Goal: Information Seeking & Learning: Learn about a topic

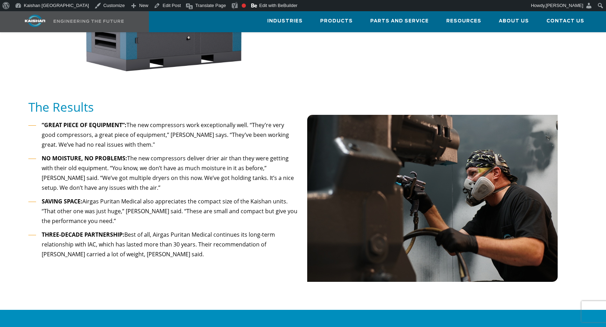
scroll to position [639, 0]
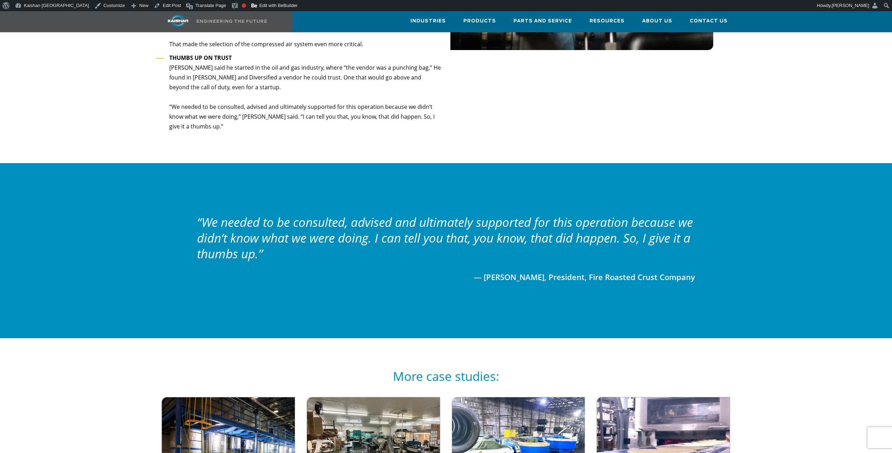
scroll to position [888, 0]
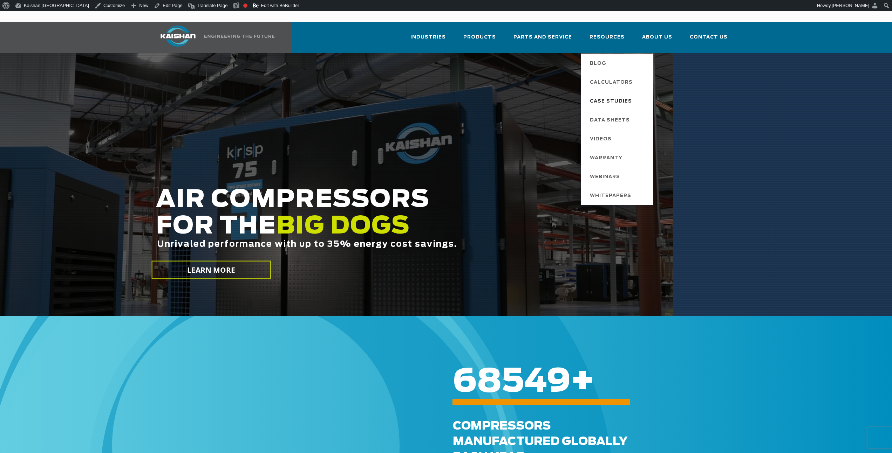
click at [614, 96] on span "Case Studies" at bounding box center [611, 102] width 42 height 12
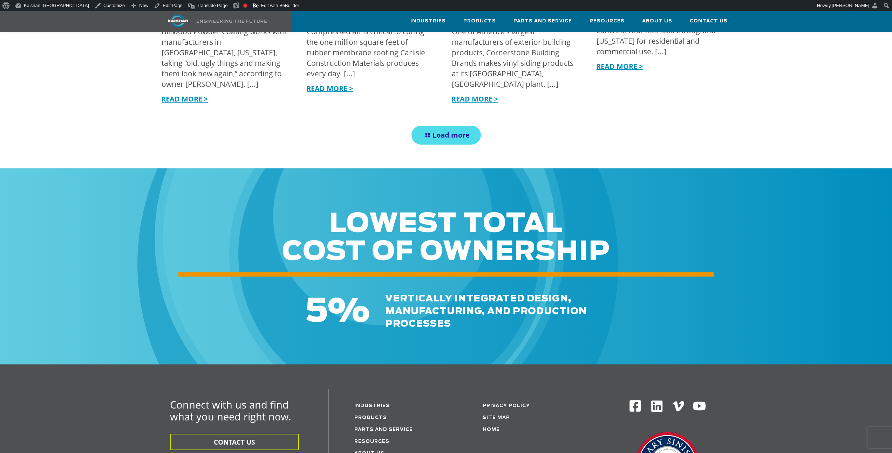
scroll to position [1062, 0]
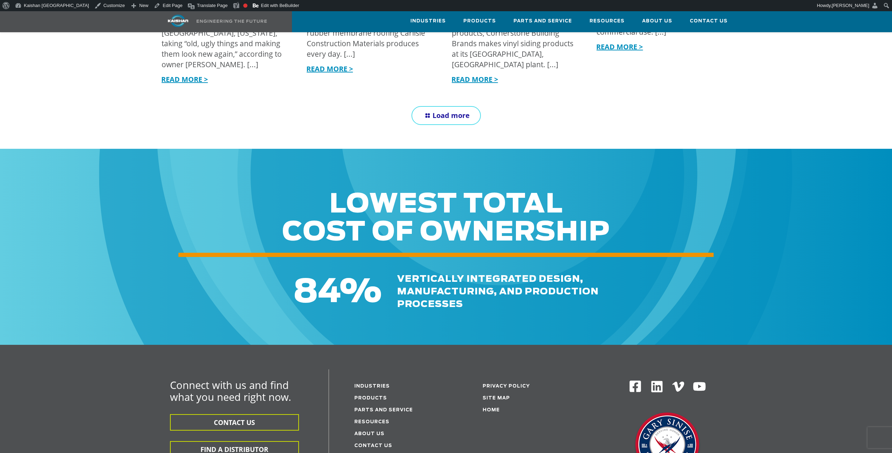
click at [466, 111] on span "Load more" at bounding box center [450, 115] width 37 height 9
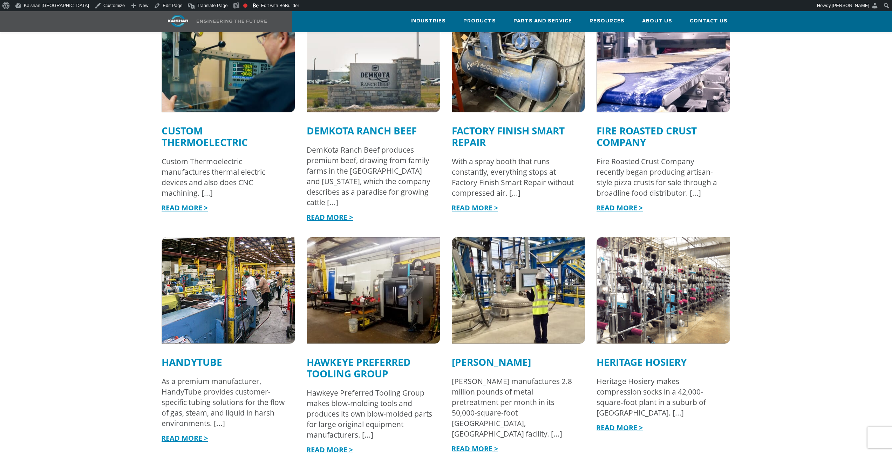
scroll to position [1262, 0]
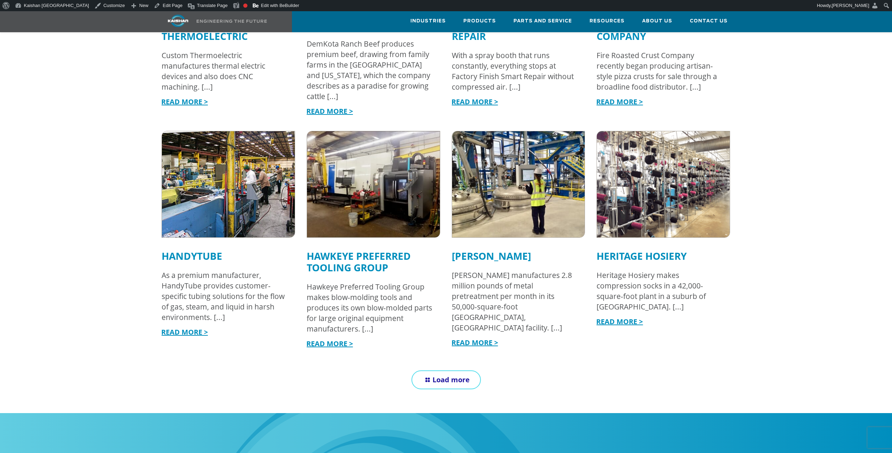
click at [434, 375] on span "Load more" at bounding box center [450, 379] width 37 height 9
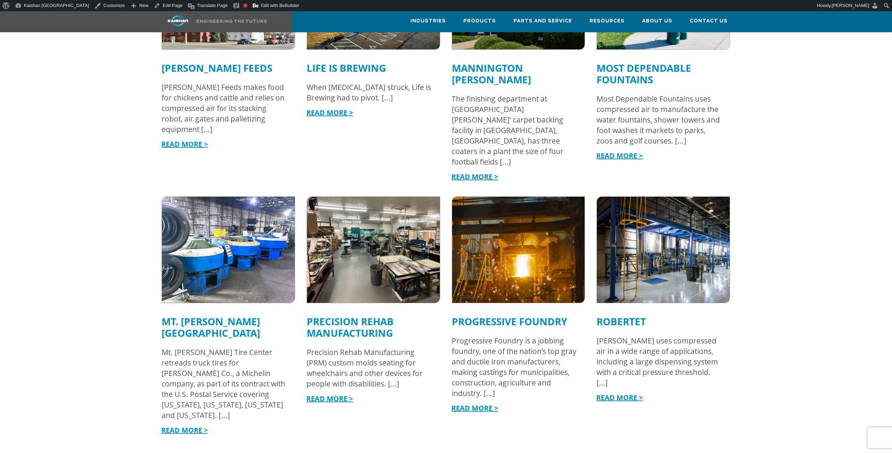
scroll to position [1683, 0]
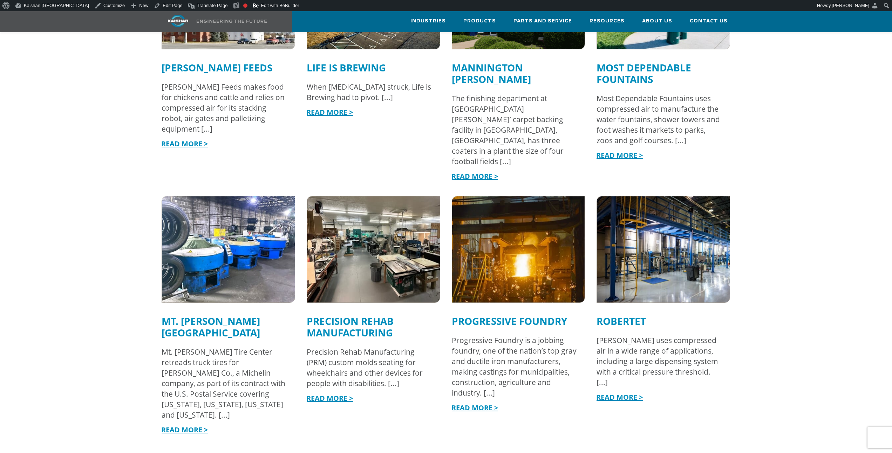
click at [604, 315] on link "ROBERTET" at bounding box center [620, 321] width 49 height 13
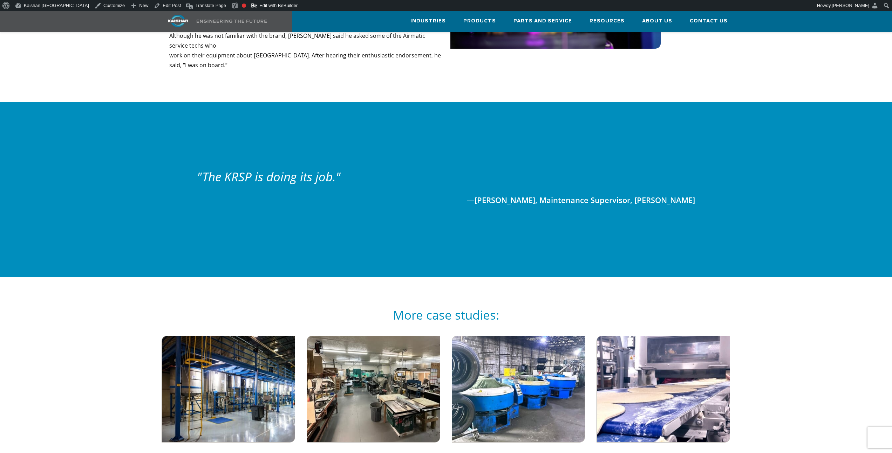
scroll to position [879, 0]
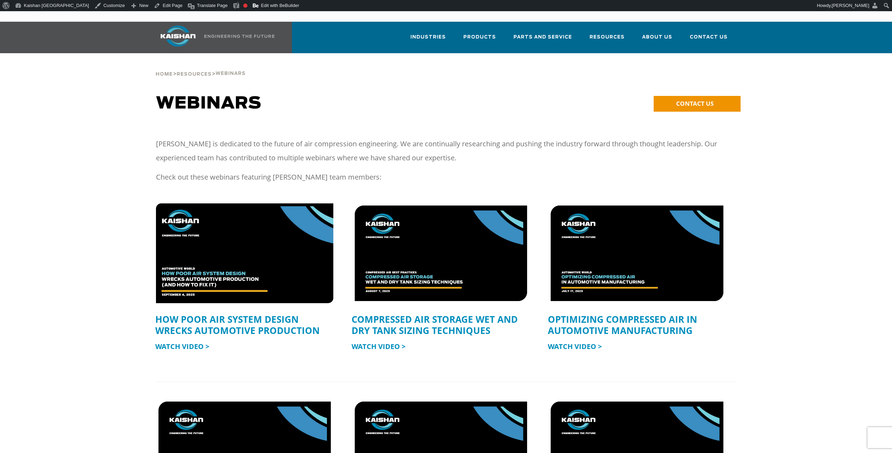
click at [223, 274] on img at bounding box center [244, 254] width 195 height 110
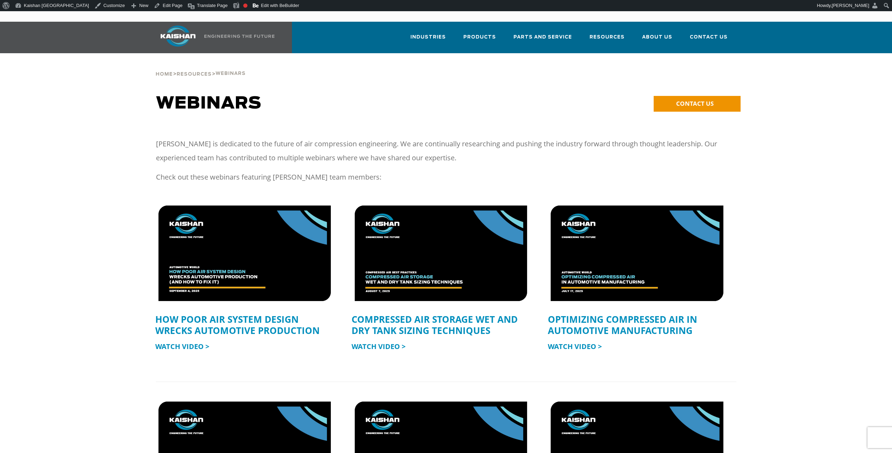
click at [179, 320] on link "How Poor Air System Design Wrecks Automotive Production" at bounding box center [237, 325] width 164 height 24
click at [202, 342] on link "Watch Video >" at bounding box center [182, 346] width 54 height 9
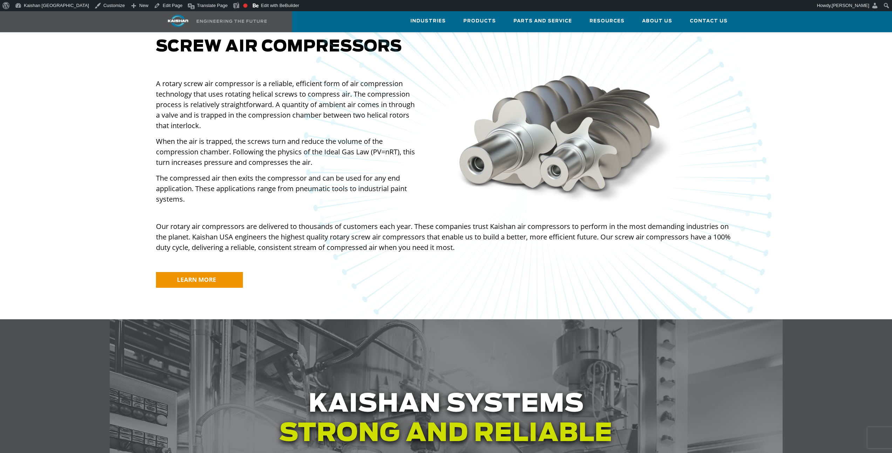
scroll to position [152, 0]
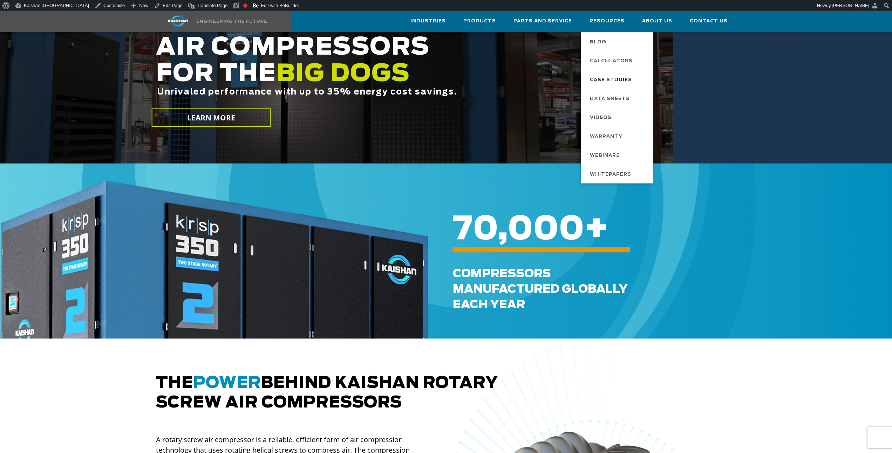
click at [611, 74] on span "Case Studies" at bounding box center [611, 80] width 42 height 12
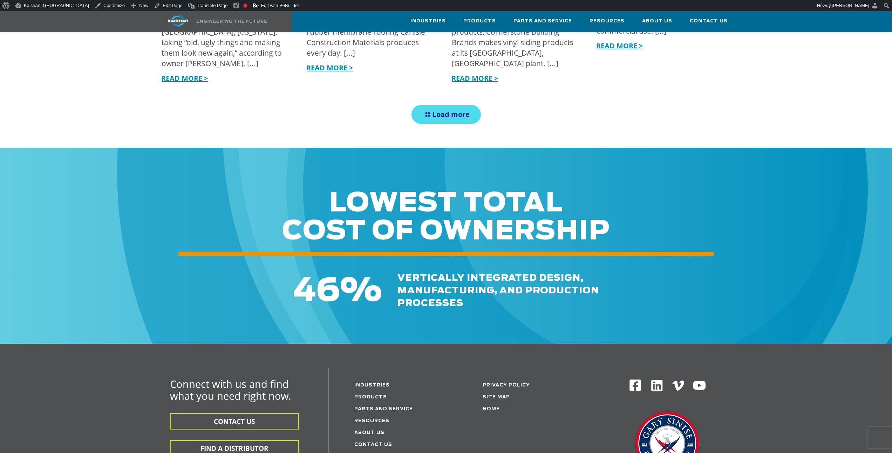
scroll to position [816, 0]
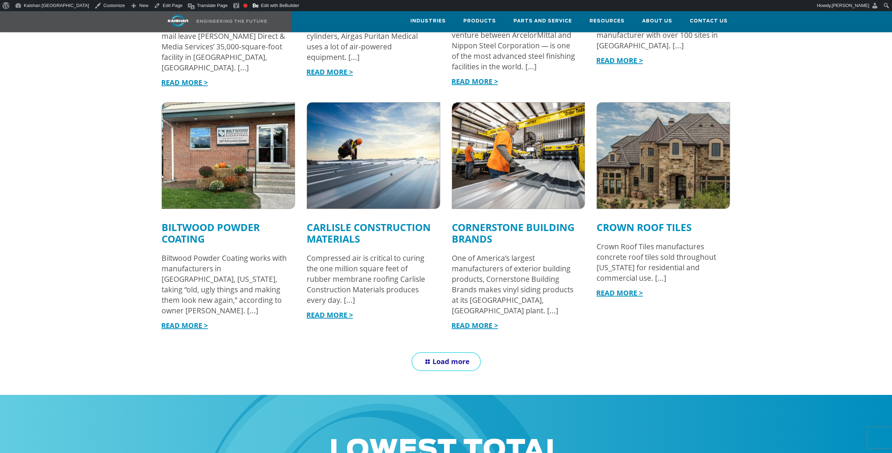
click at [447, 357] on span "Load more" at bounding box center [450, 361] width 37 height 9
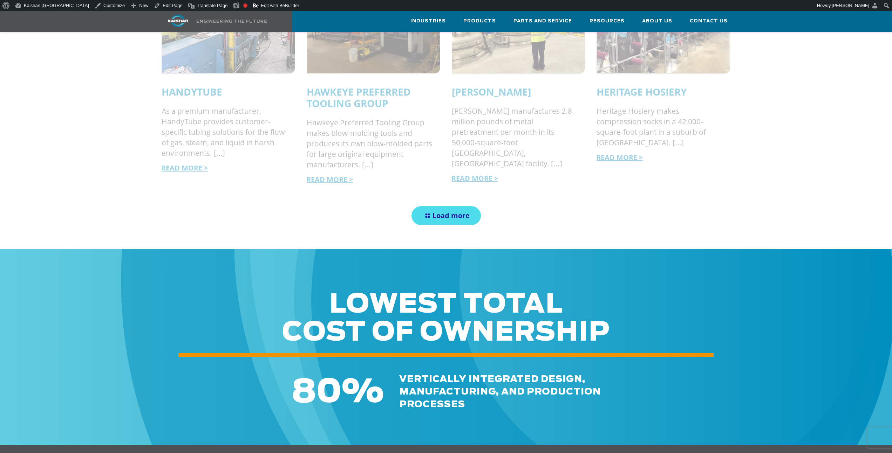
scroll to position [1424, 0]
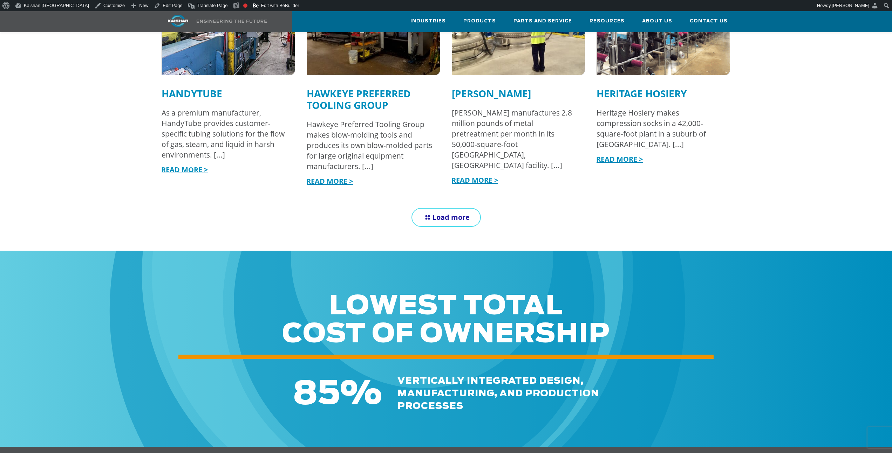
click at [452, 213] on span "Load more" at bounding box center [450, 217] width 37 height 9
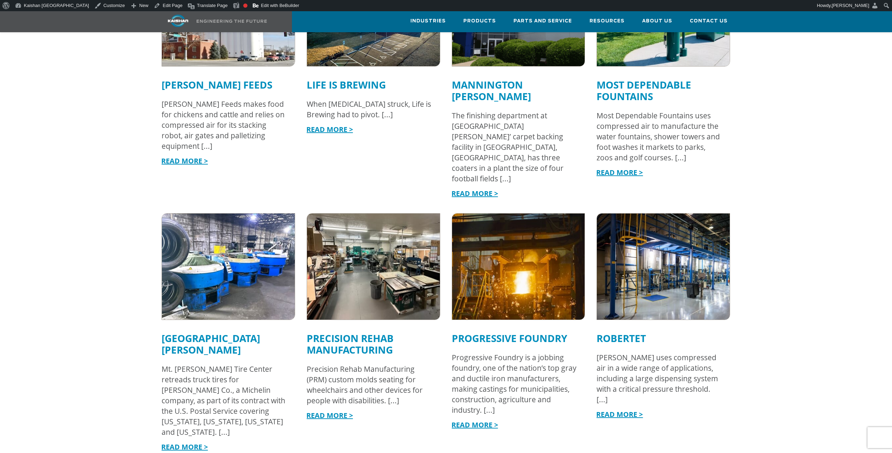
scroll to position [1679, 0]
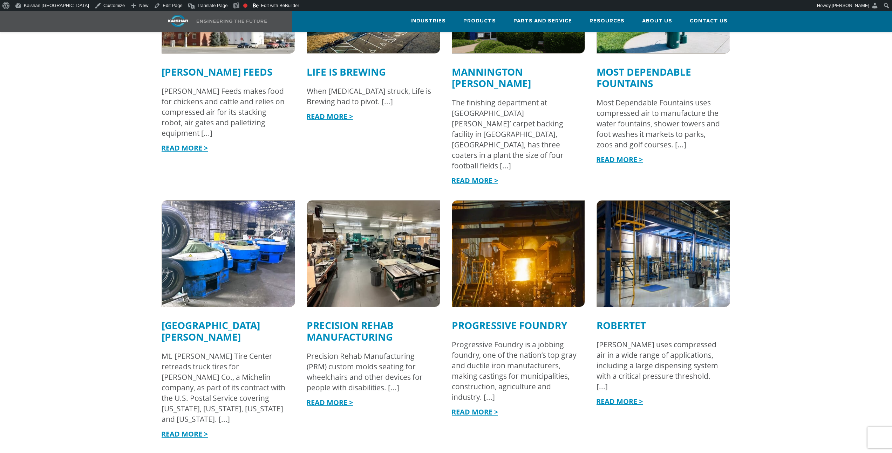
drag, startPoint x: 665, startPoint y: 211, endPoint x: 664, endPoint y: 205, distance: 6.8
